Goal: Book appointment/travel/reservation

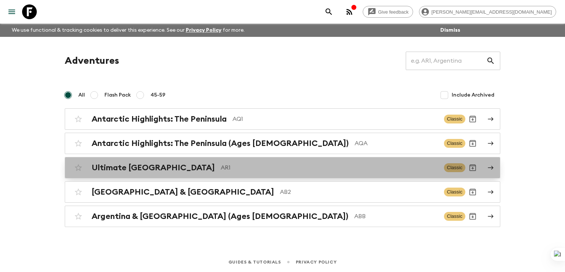
click at [156, 167] on h2 "Ultimate [GEOGRAPHIC_DATA]" at bounding box center [153, 168] width 123 height 10
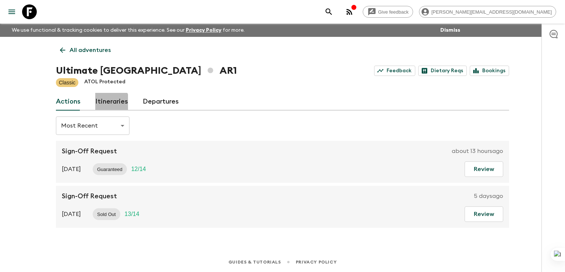
click at [108, 102] on link "Itineraries" at bounding box center [111, 102] width 33 height 18
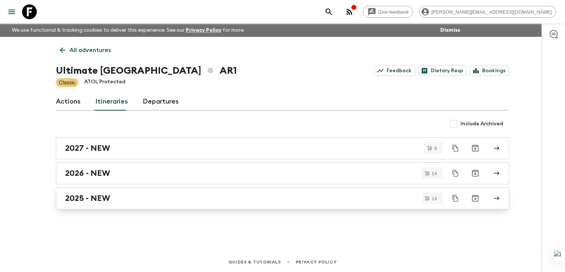
click at [89, 194] on h2 "2025 - NEW" at bounding box center [87, 198] width 45 height 10
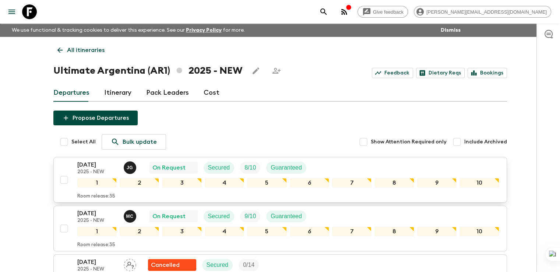
click at [95, 161] on p "[DATE]" at bounding box center [97, 164] width 40 height 9
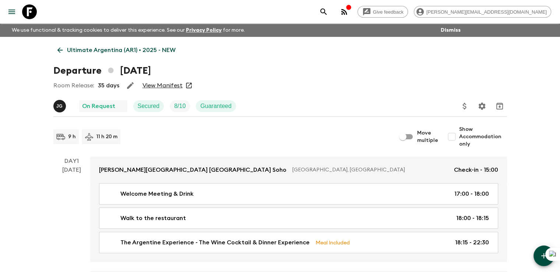
click at [170, 82] on link "View Manifest" at bounding box center [162, 85] width 40 height 7
click at [58, 49] on icon at bounding box center [60, 50] width 8 height 8
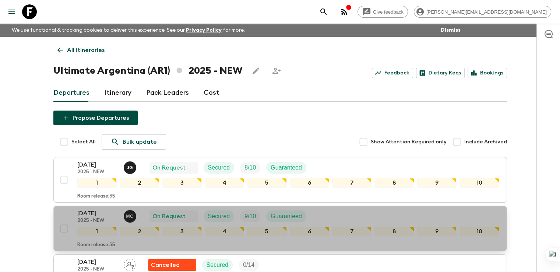
click at [100, 212] on p "[DATE]" at bounding box center [97, 213] width 40 height 9
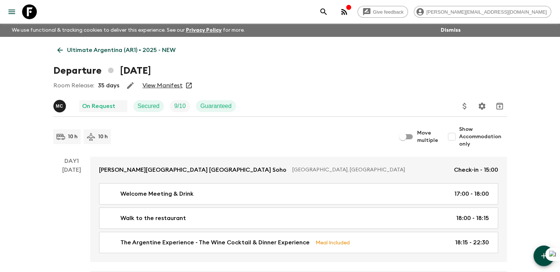
click at [160, 86] on link "View Manifest" at bounding box center [162, 85] width 40 height 7
click at [67, 49] on p "Ultimate Argentina (AR1) • 2025 - NEW" at bounding box center [121, 50] width 109 height 9
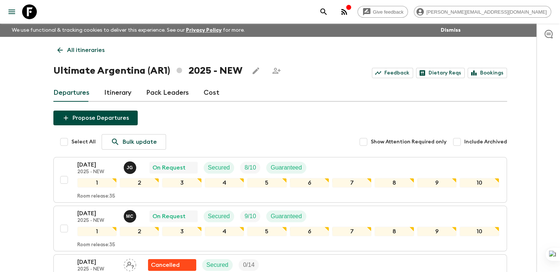
click at [70, 46] on p "All itineraries" at bounding box center [86, 50] width 38 height 9
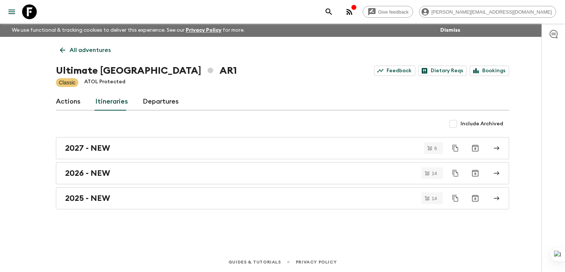
click at [60, 52] on icon at bounding box center [62, 50] width 8 height 8
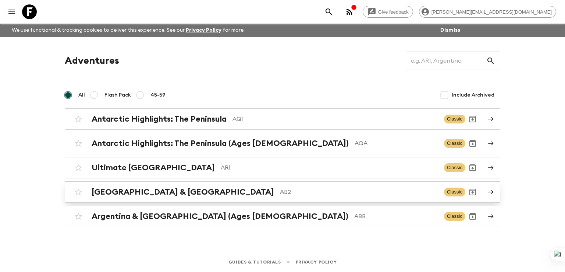
click at [142, 187] on h2 "[GEOGRAPHIC_DATA] & [GEOGRAPHIC_DATA]" at bounding box center [183, 192] width 182 height 10
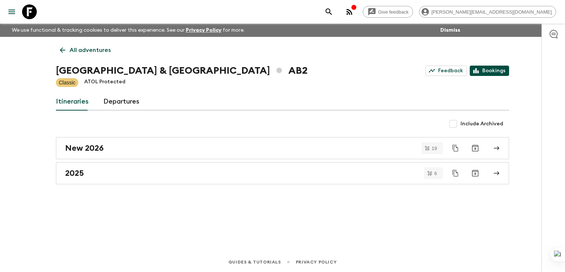
click at [498, 71] on link "Bookings" at bounding box center [489, 70] width 39 height 10
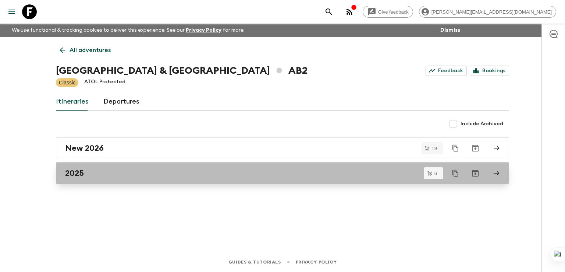
click at [75, 174] on h2 "2025" at bounding box center [74, 173] width 19 height 10
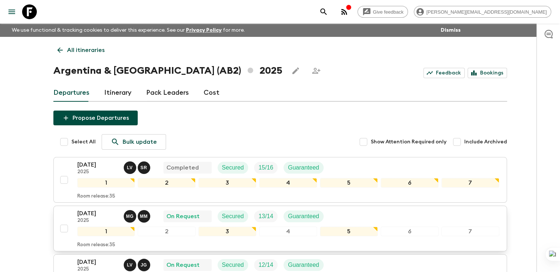
click at [77, 216] on p "[DATE]" at bounding box center [97, 213] width 40 height 9
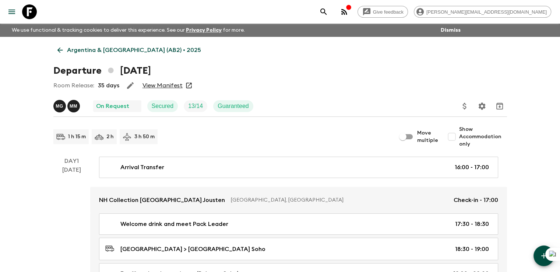
click at [163, 86] on link "View Manifest" at bounding box center [162, 85] width 40 height 7
